Goal: Transaction & Acquisition: Obtain resource

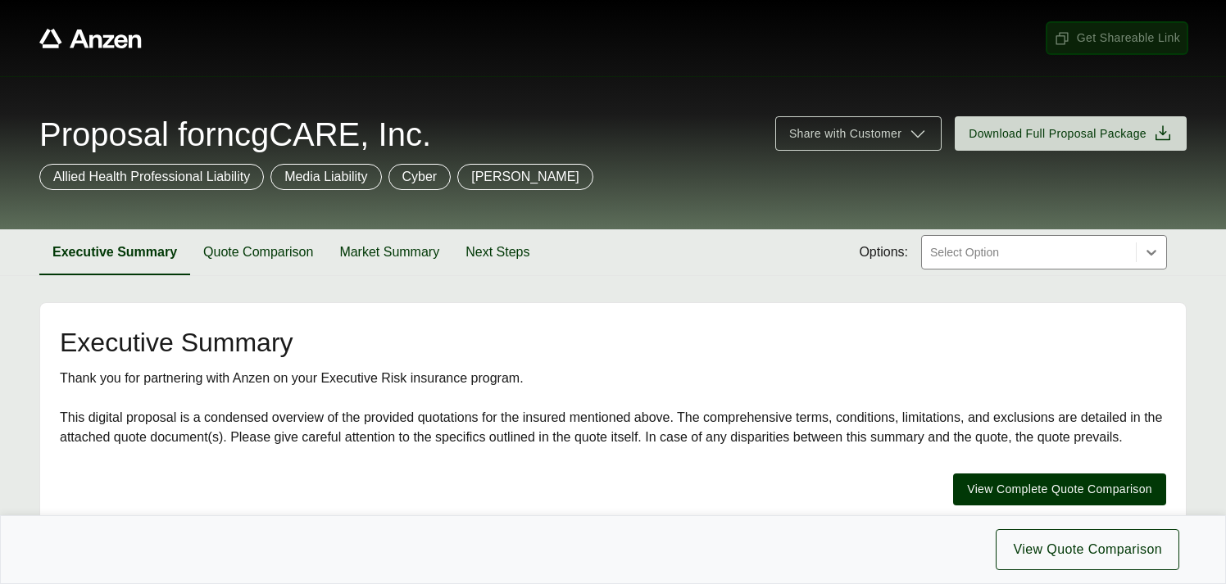
click at [1108, 30] on span "Get Shareable Link" at bounding box center [1117, 37] width 126 height 17
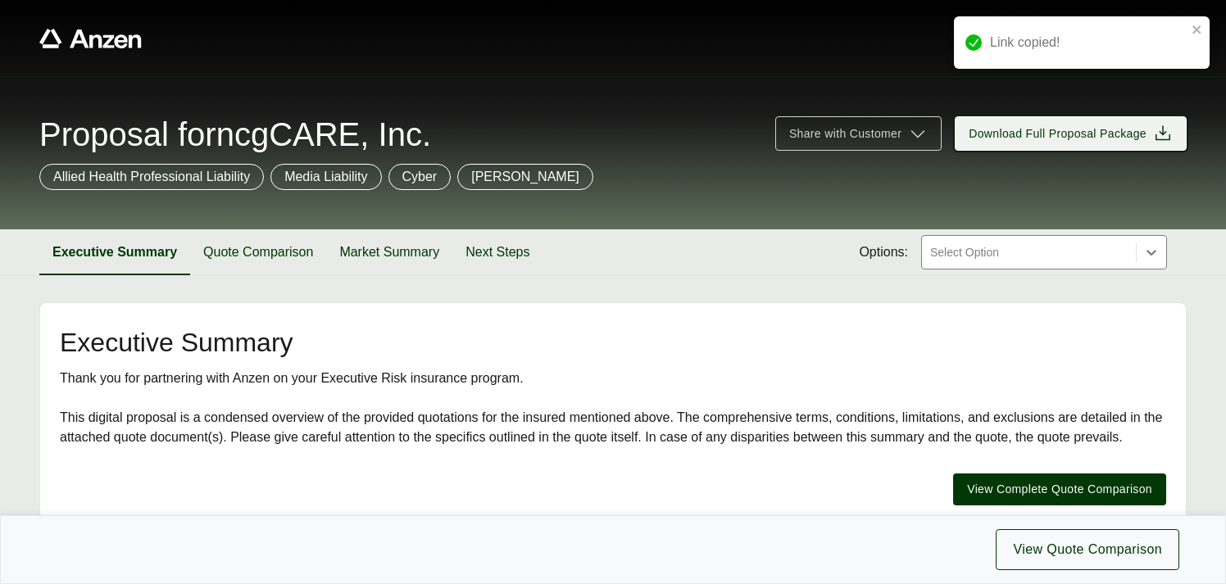
click at [1062, 133] on span "Download Full Proposal Package" at bounding box center [1057, 133] width 178 height 17
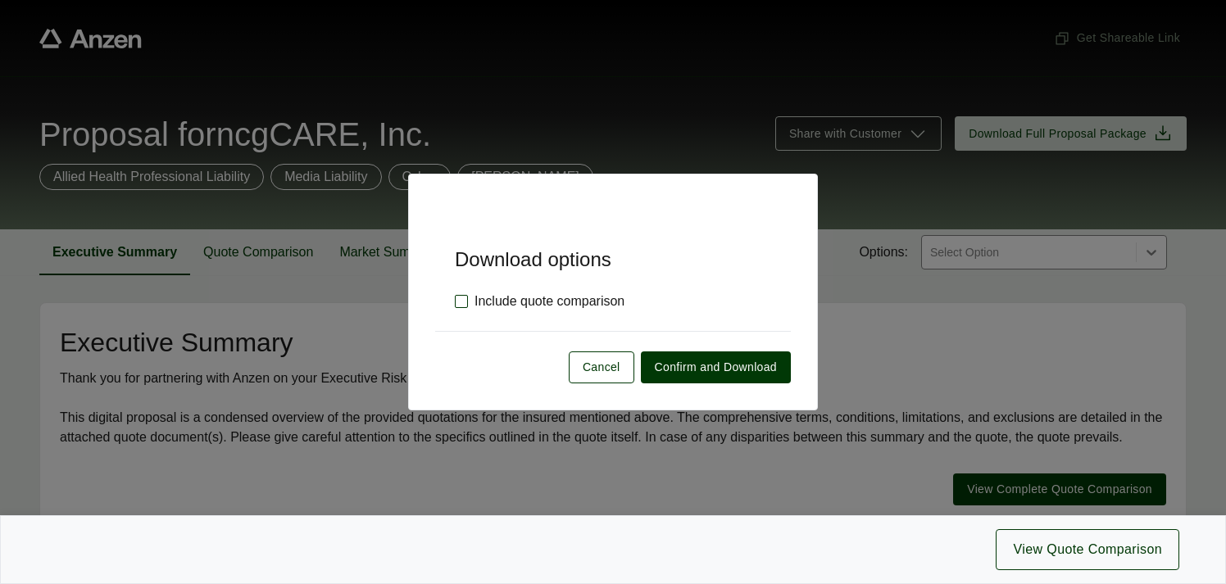
click at [463, 302] on label "Include quote comparison" at bounding box center [540, 302] width 170 height 20
click at [684, 366] on span "Confirm and Download" at bounding box center [716, 367] width 122 height 17
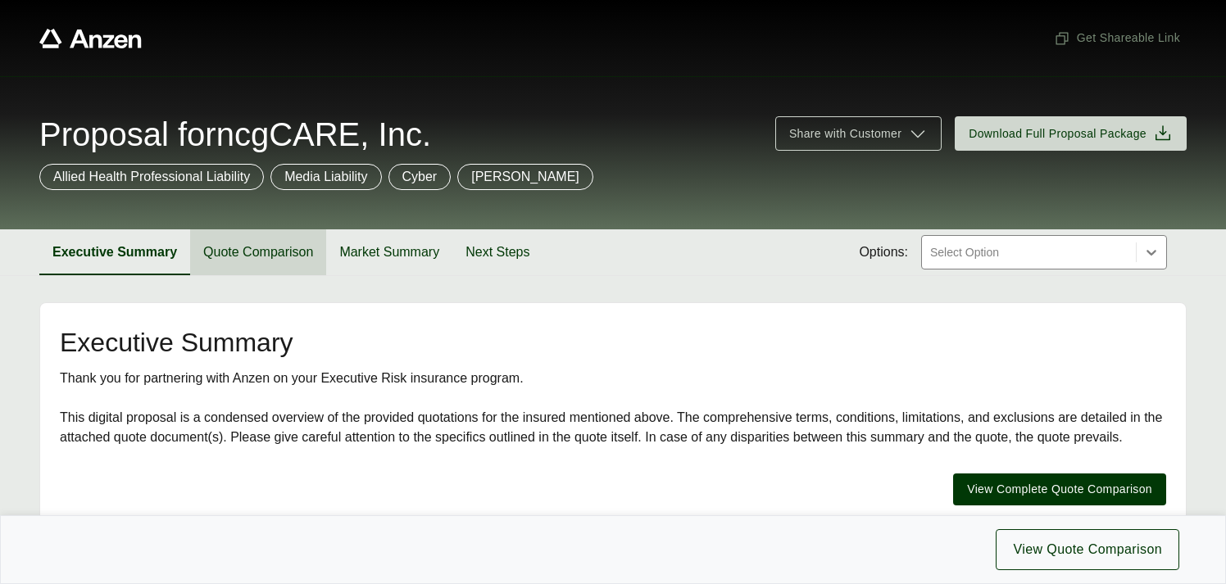
click at [257, 257] on button "Quote Comparison" at bounding box center [258, 252] width 136 height 46
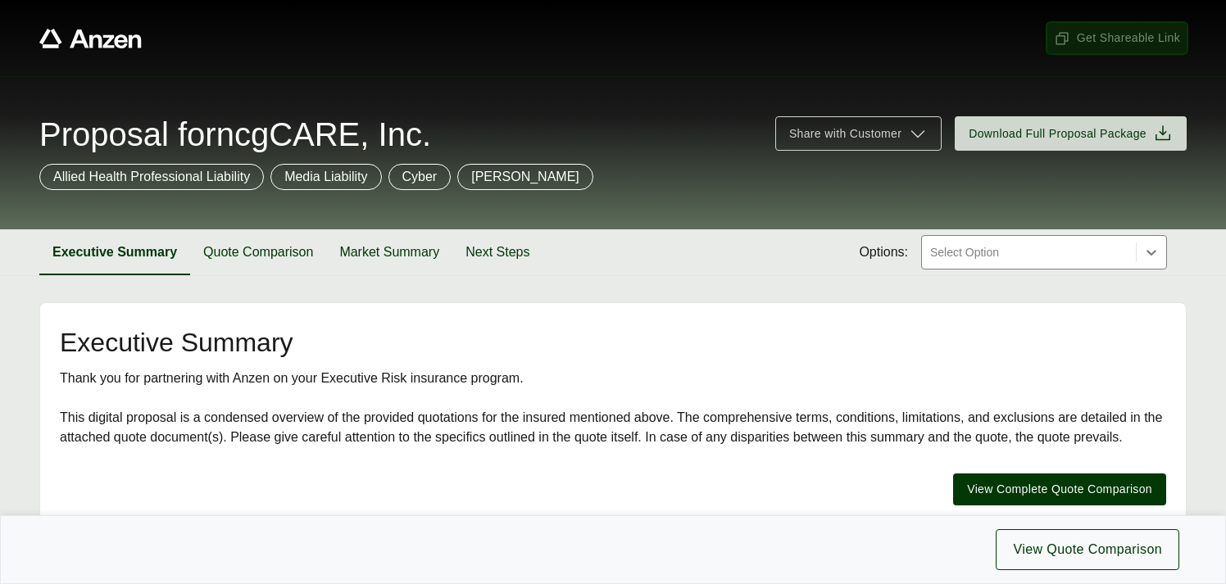
click at [1095, 34] on span "Get Shareable Link" at bounding box center [1117, 37] width 126 height 17
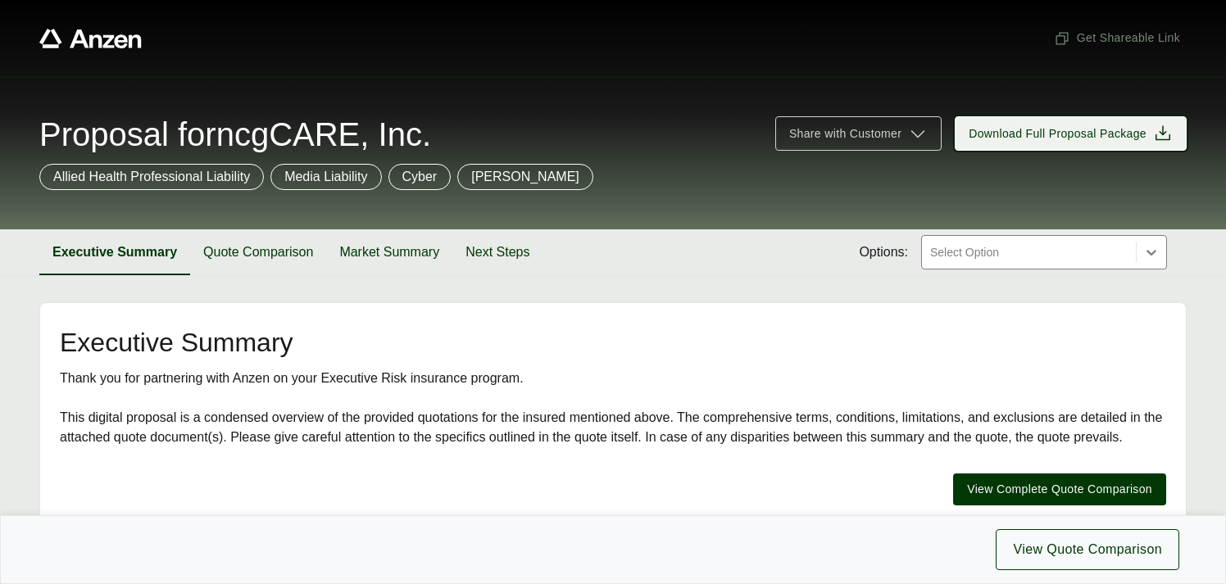
click at [1009, 125] on span "Download Full Proposal Package" at bounding box center [1057, 133] width 178 height 17
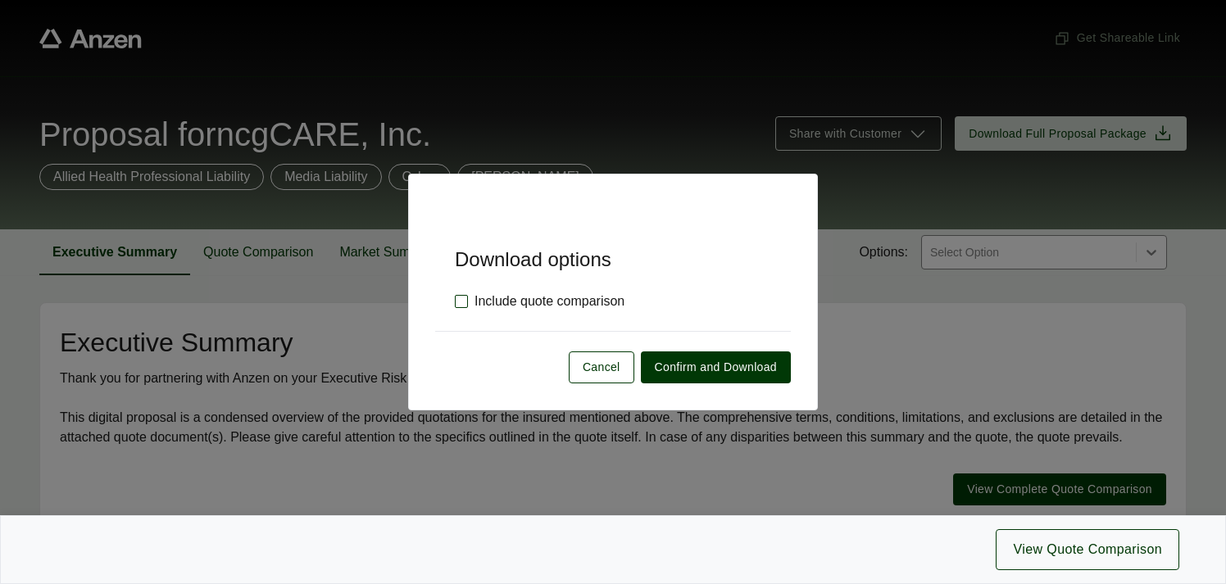
click at [460, 303] on label "Include quote comparison" at bounding box center [540, 302] width 170 height 20
click at [678, 366] on span "Confirm and Download" at bounding box center [716, 367] width 122 height 17
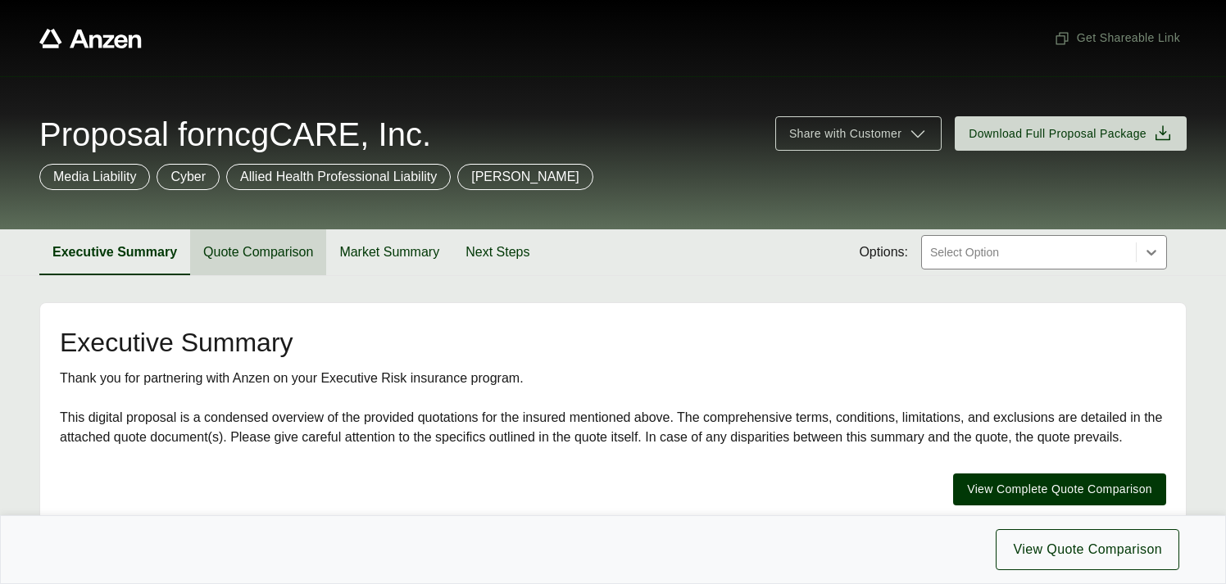
click at [270, 260] on button "Quote Comparison" at bounding box center [258, 252] width 136 height 46
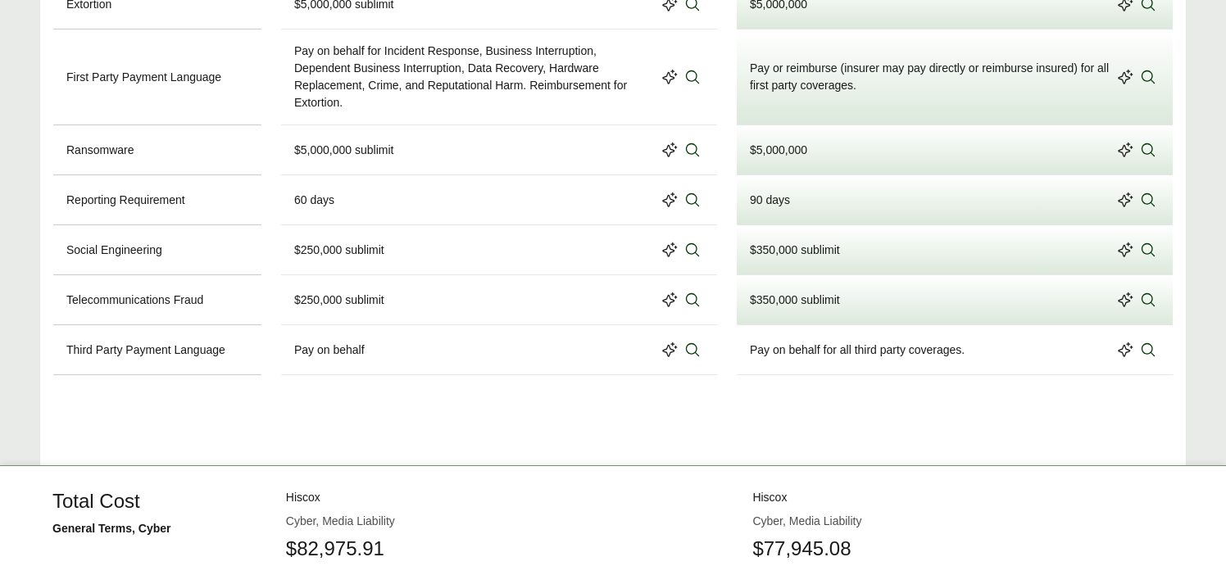
scroll to position [1652, 0]
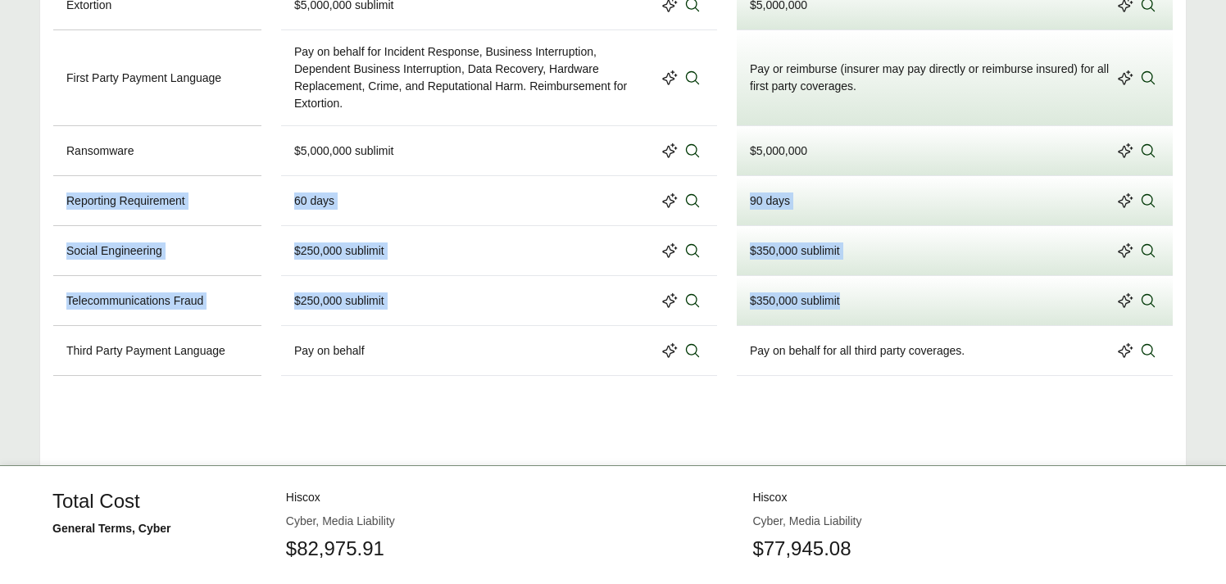
drag, startPoint x: 67, startPoint y: 200, endPoint x: 859, endPoint y: 315, distance: 799.9
copy div "Reporting Requirement 60 days 90 days Social Engineering $250,000 sublimit $350…"
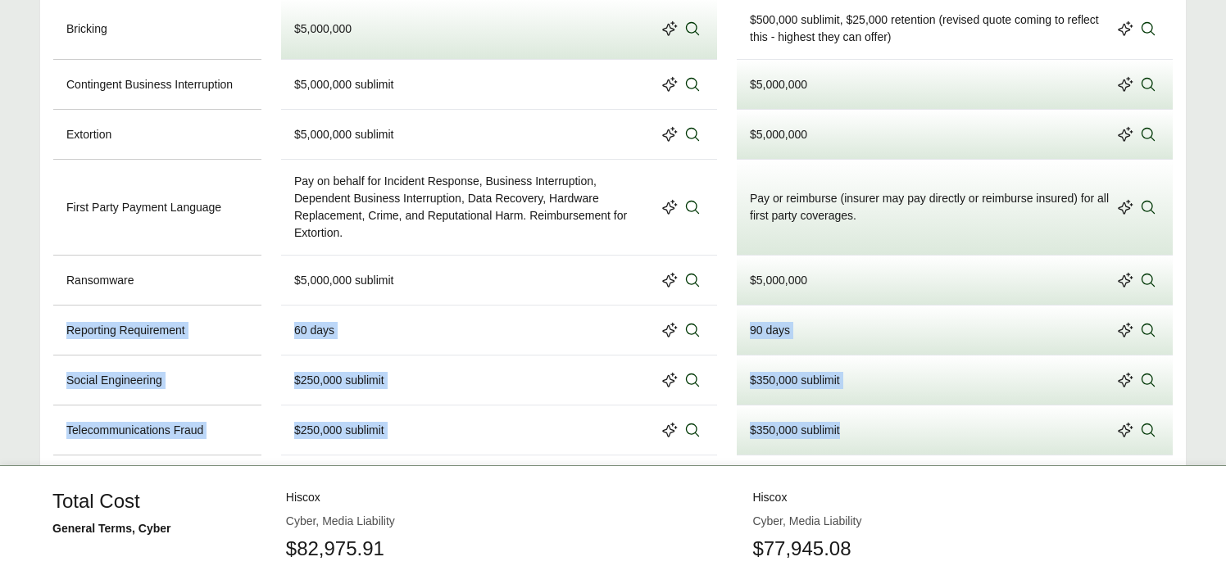
scroll to position [1521, 0]
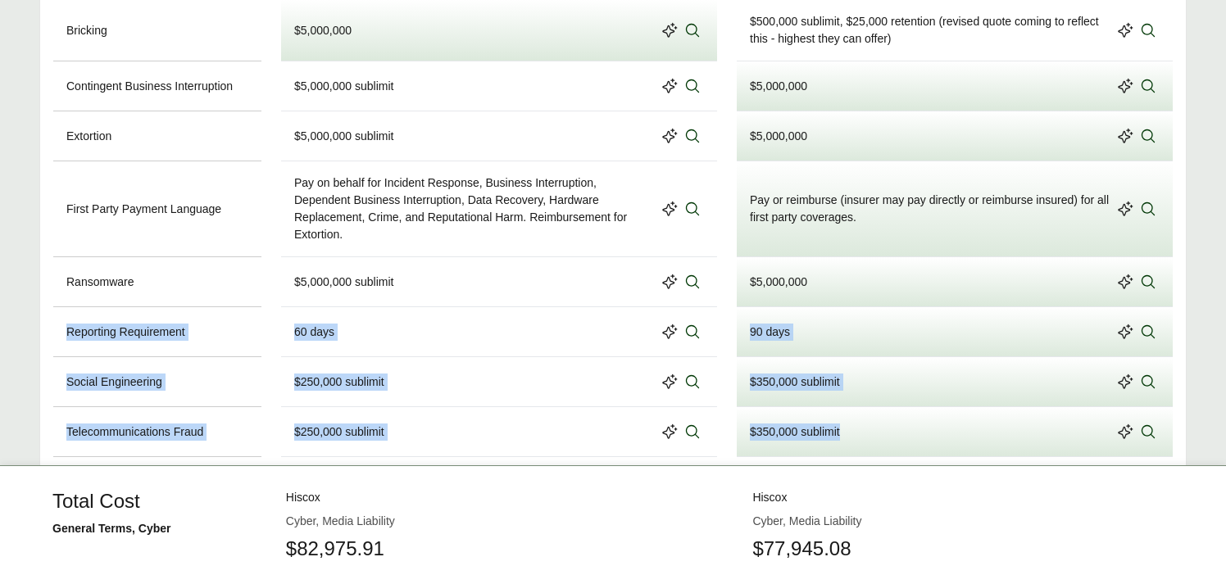
click at [460, 240] on div "Pay on behalf for Incident Response, Business Interruption, Dependent Business …" at bounding box center [474, 209] width 361 height 69
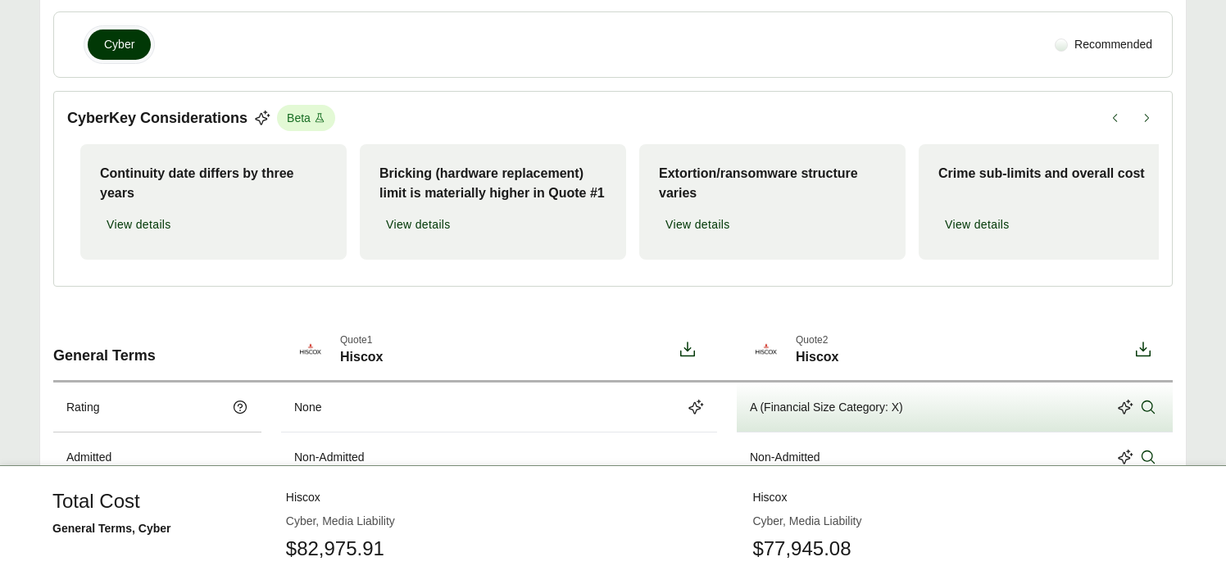
scroll to position [317, 0]
click at [464, 361] on div "Quote 1 Hiscox" at bounding box center [499, 350] width 436 height 61
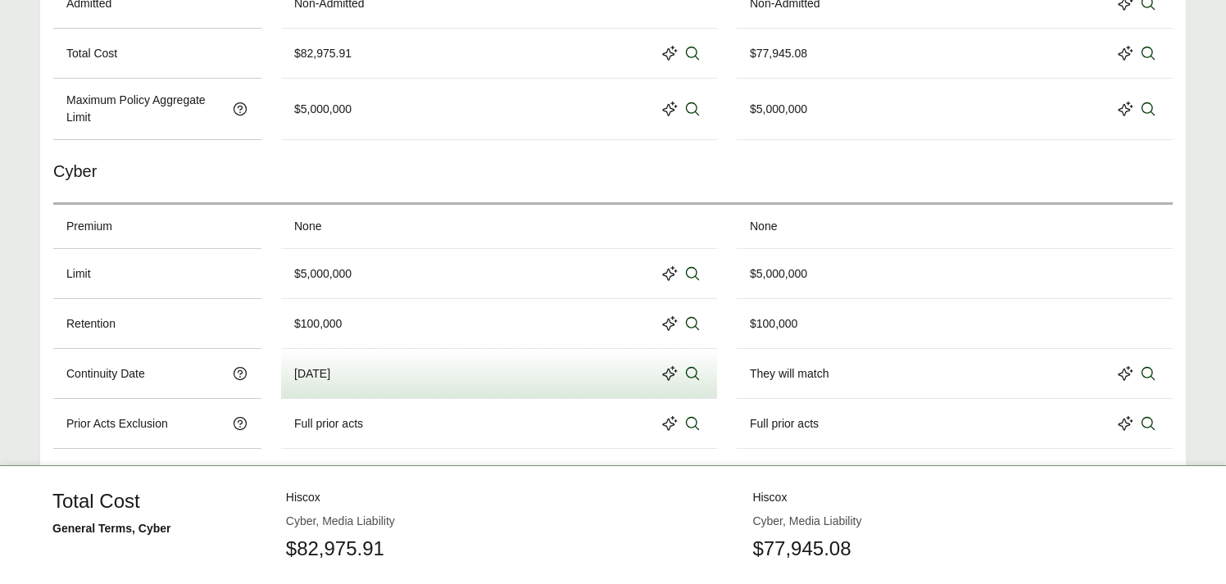
scroll to position [0, 0]
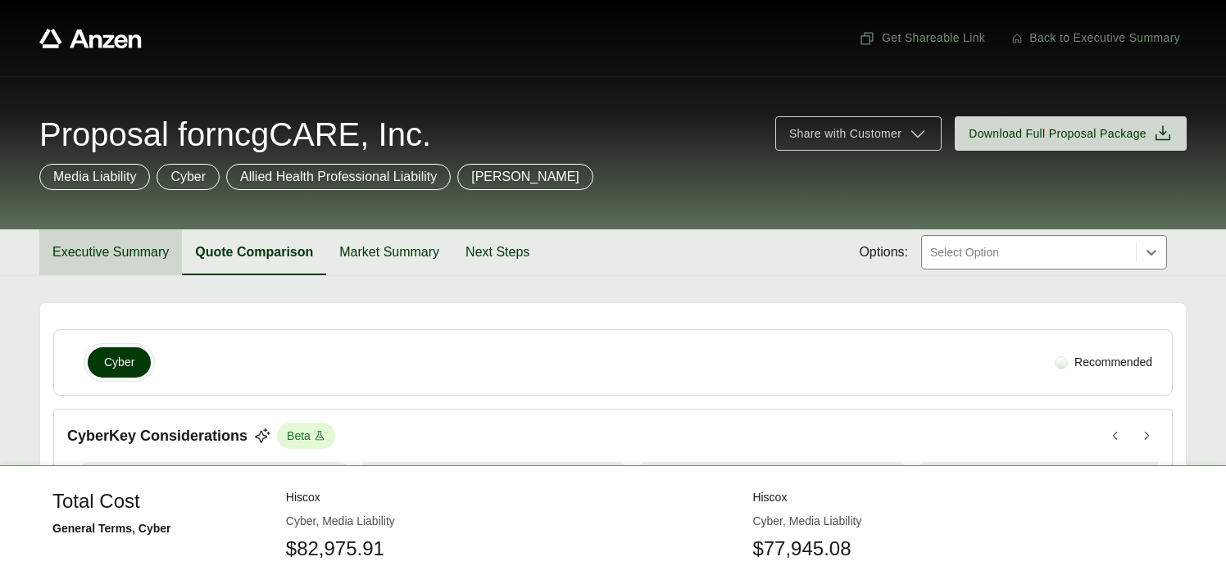
click at [143, 252] on button "Executive Summary" at bounding box center [110, 252] width 143 height 46
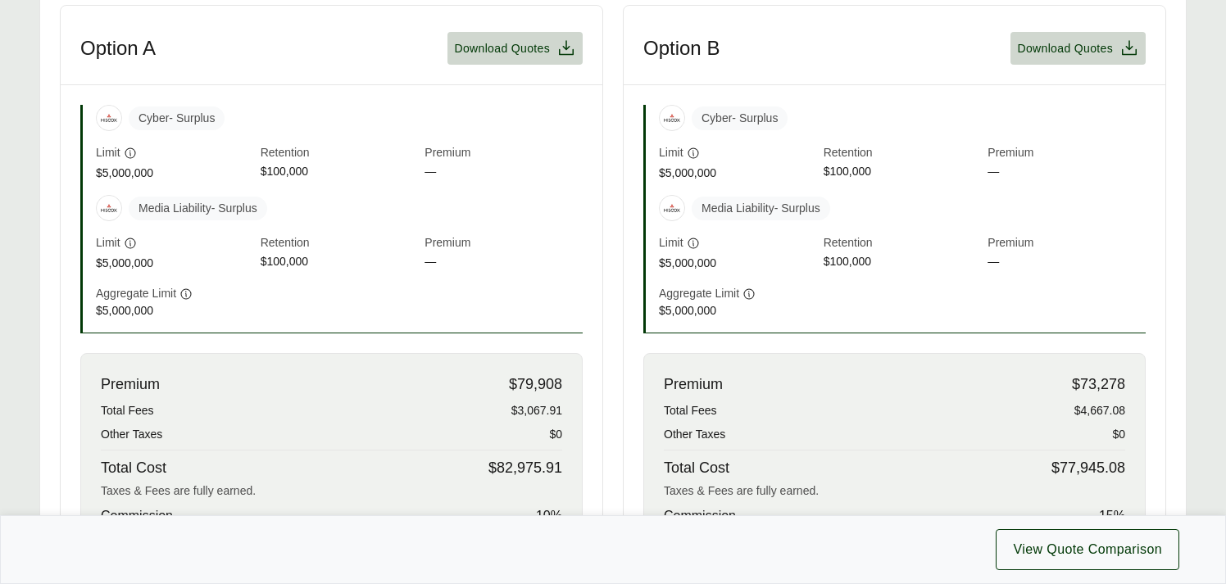
scroll to position [543, 0]
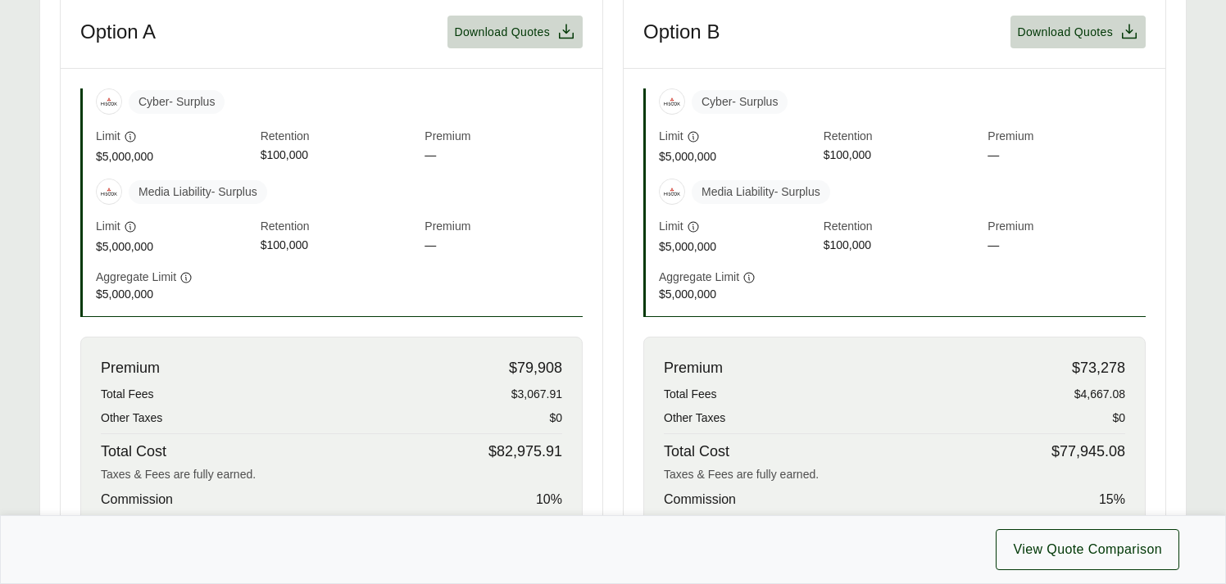
click at [1112, 450] on span "$77,945.08" at bounding box center [1088, 452] width 74 height 22
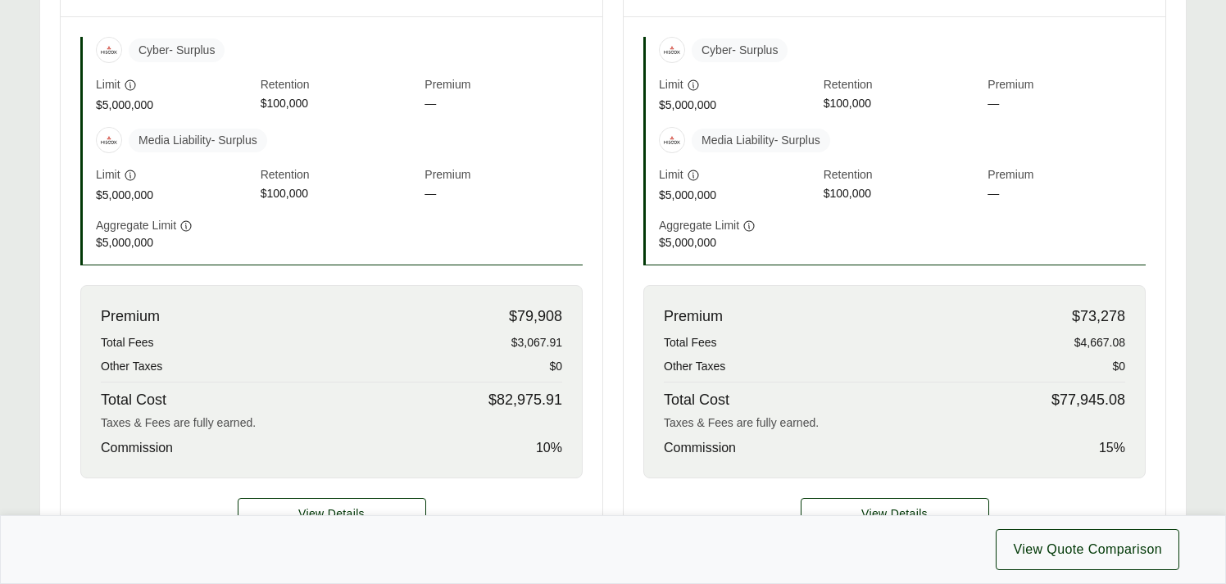
scroll to position [620, 0]
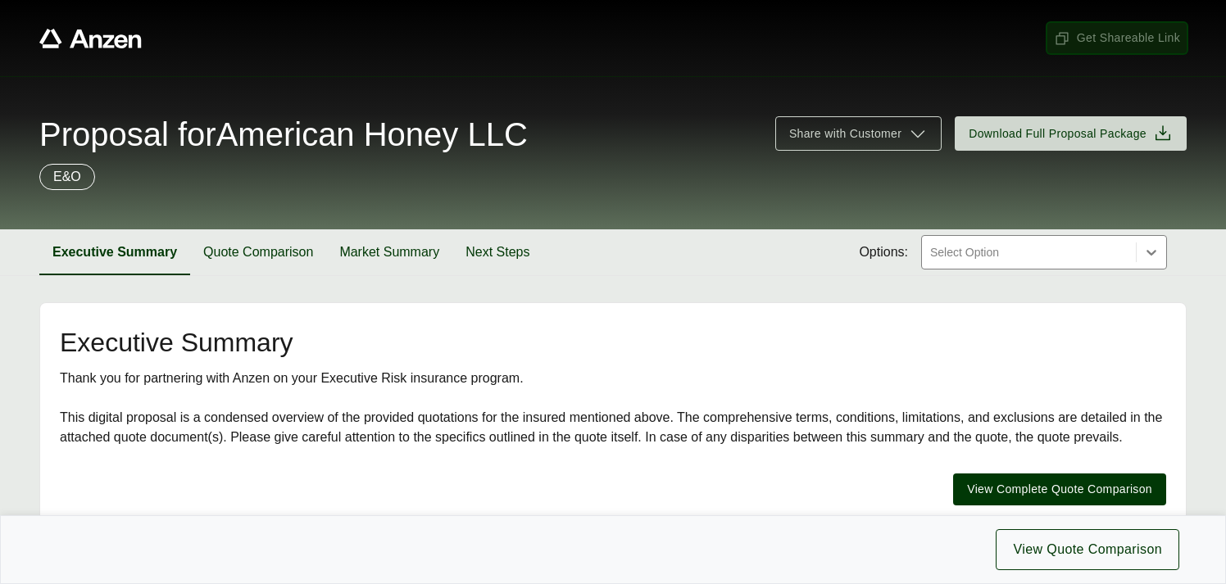
click at [1120, 34] on span "Get Shareable Link" at bounding box center [1117, 37] width 126 height 17
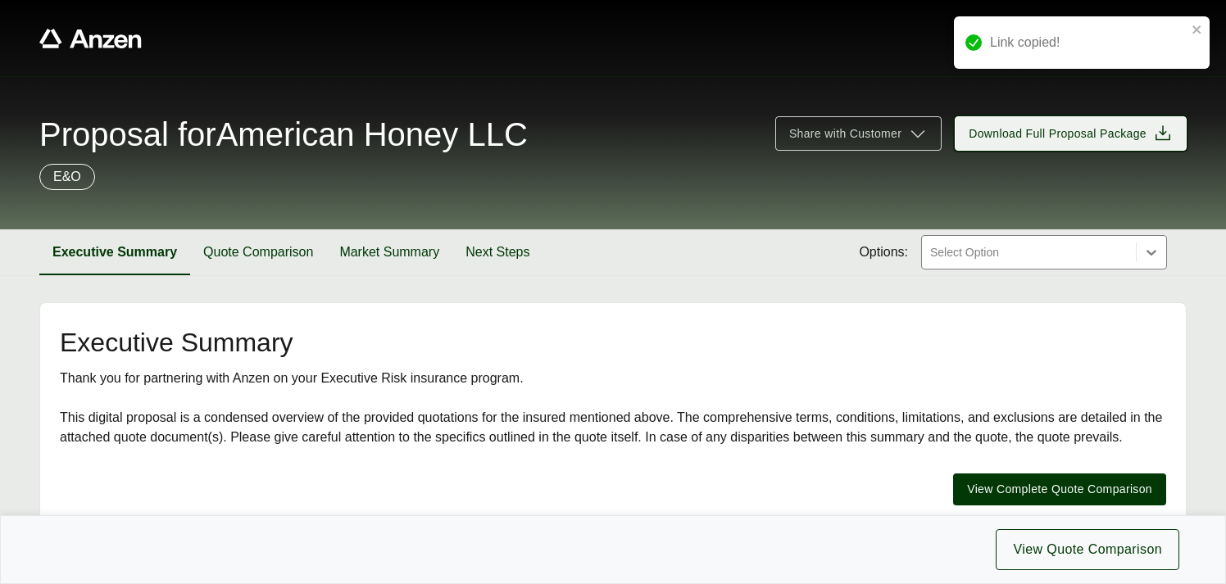
click at [1064, 138] on span "Download Full Proposal Package" at bounding box center [1057, 133] width 178 height 17
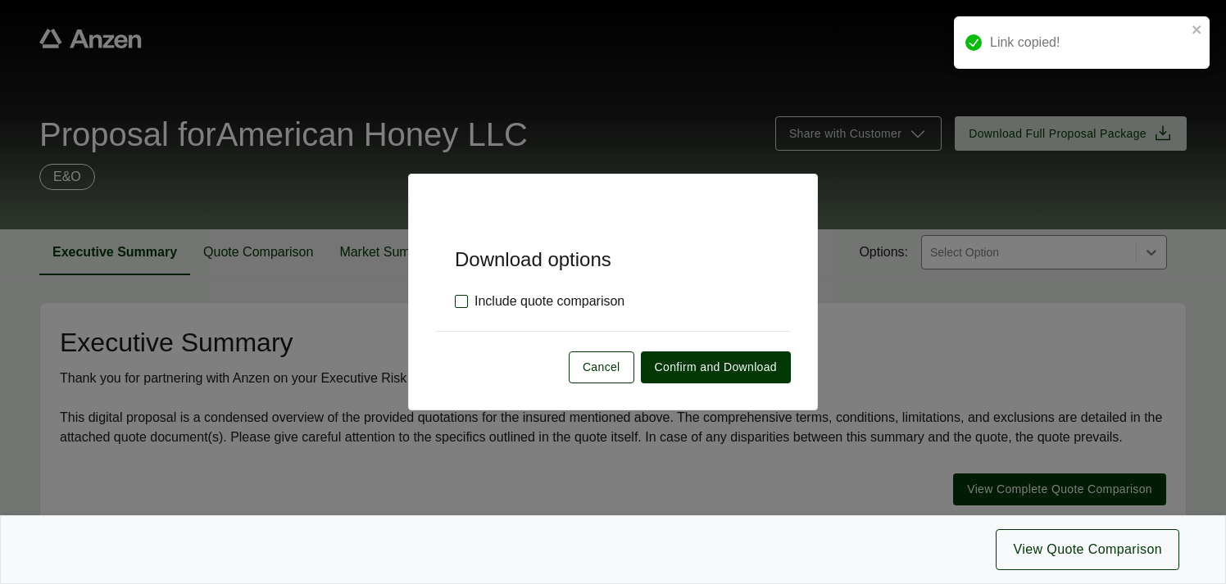
click at [459, 299] on label "Include quote comparison" at bounding box center [540, 302] width 170 height 20
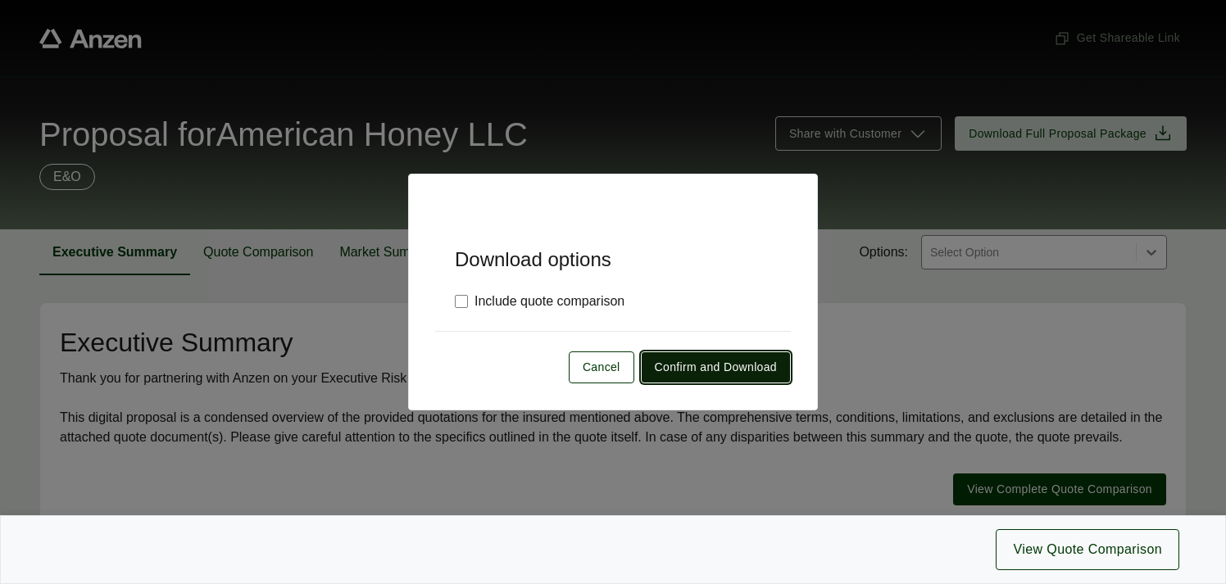
click at [681, 361] on span "Confirm and Download" at bounding box center [716, 367] width 122 height 17
